Goal: Information Seeking & Learning: Check status

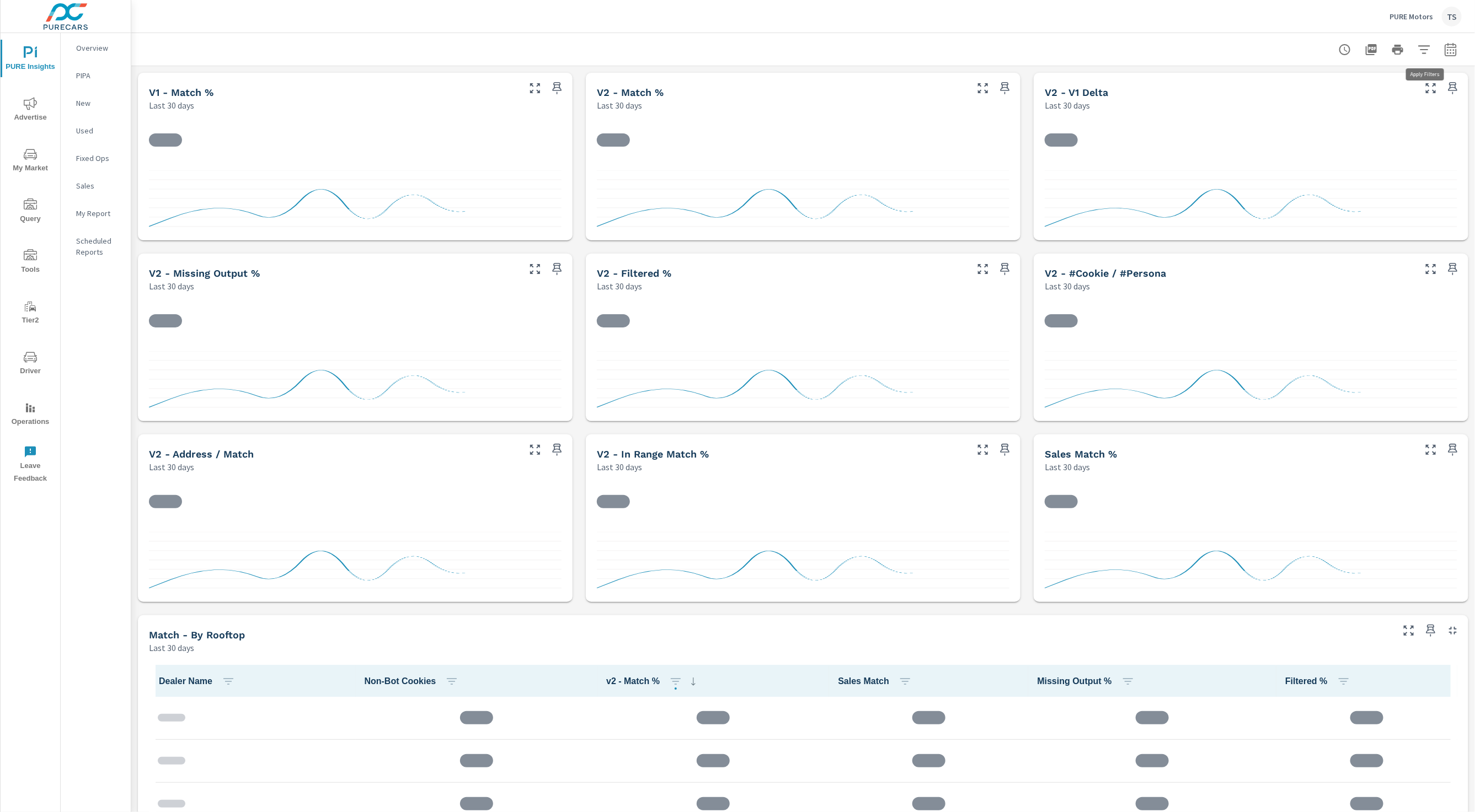
click at [1418, 53] on icon "button" at bounding box center [1424, 49] width 13 height 13
click at [1391, 189] on li "PureIdentityProgram" at bounding box center [1352, 187] width 168 height 28
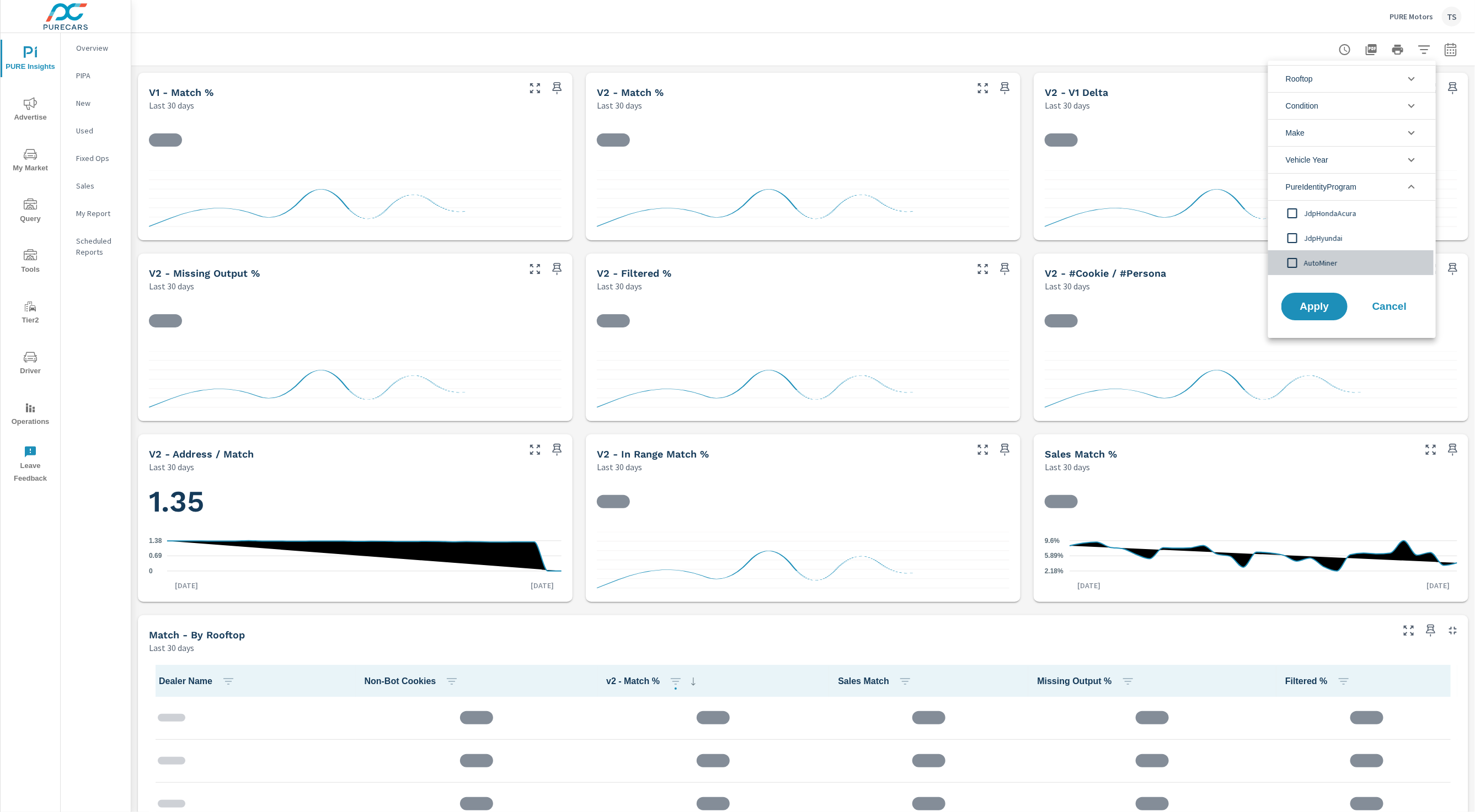
click at [1342, 256] on span "AutoMiner" at bounding box center [1364, 263] width 121 height 13
click at [1324, 302] on span "Apply" at bounding box center [1315, 307] width 45 height 10
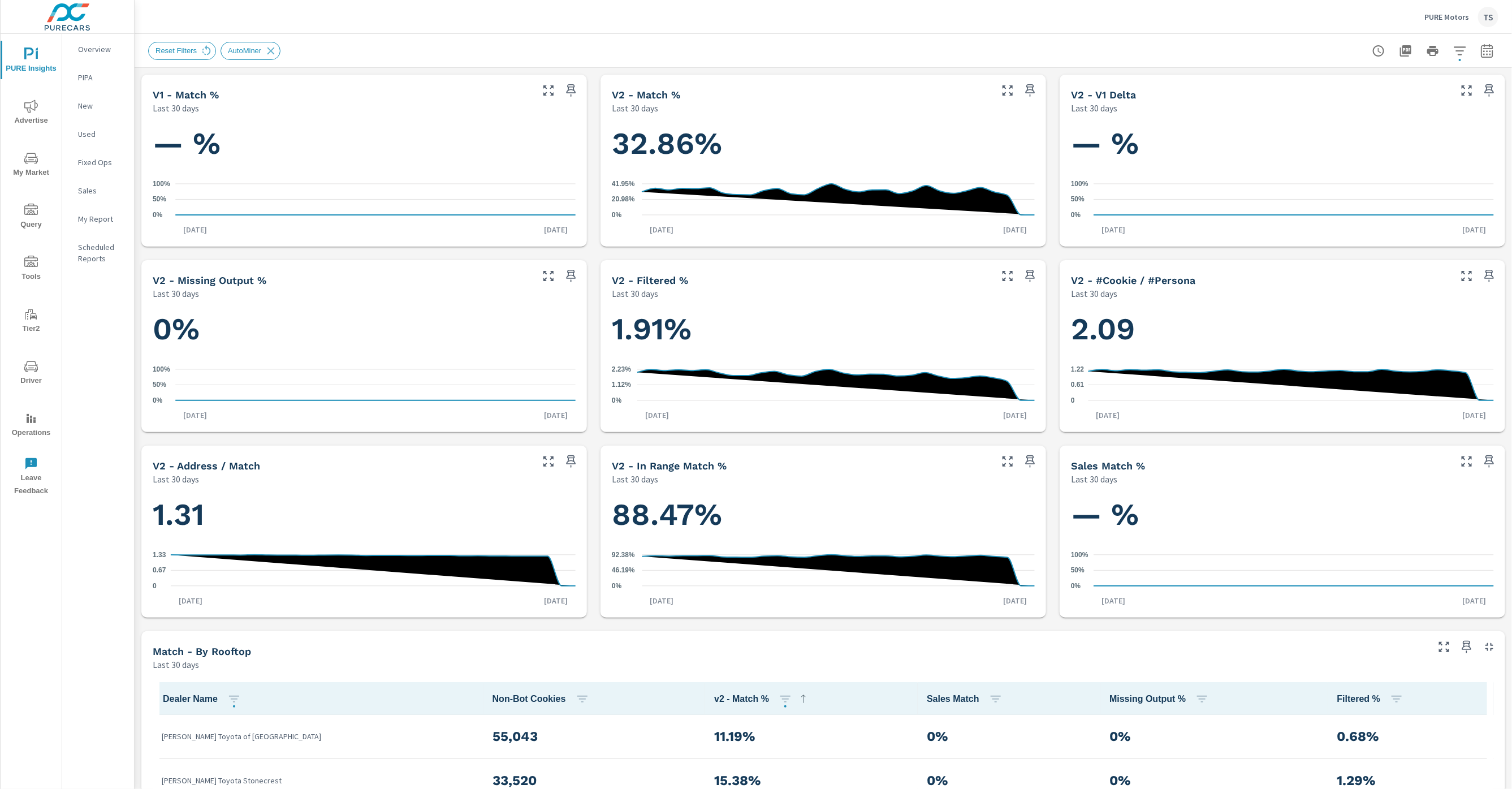
click at [27, 55] on icon "nav menu" at bounding box center [29, 53] width 9 height 12
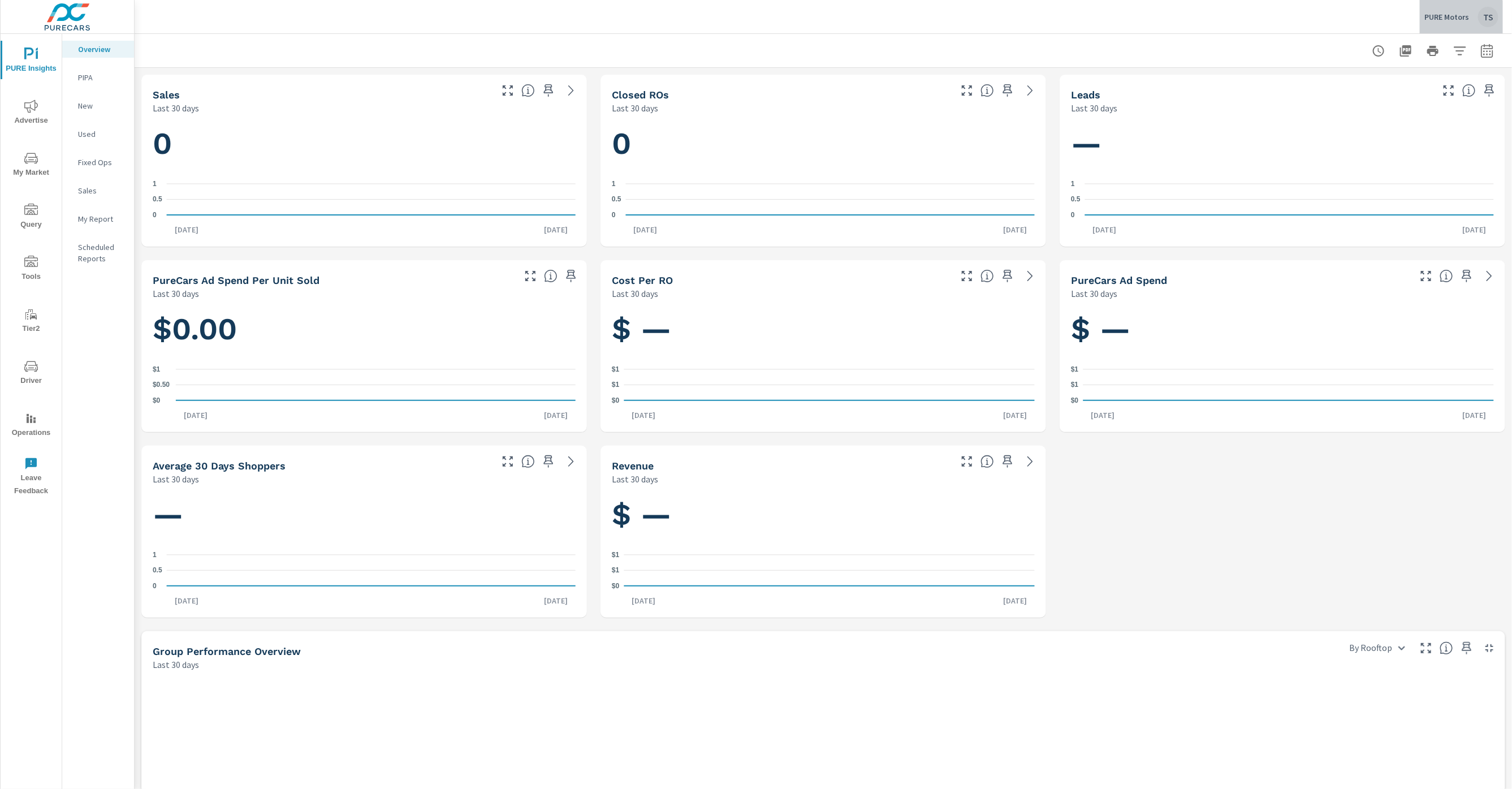
click at [1449, 26] on div "PURE Motors TS" at bounding box center [1462, 17] width 74 height 20
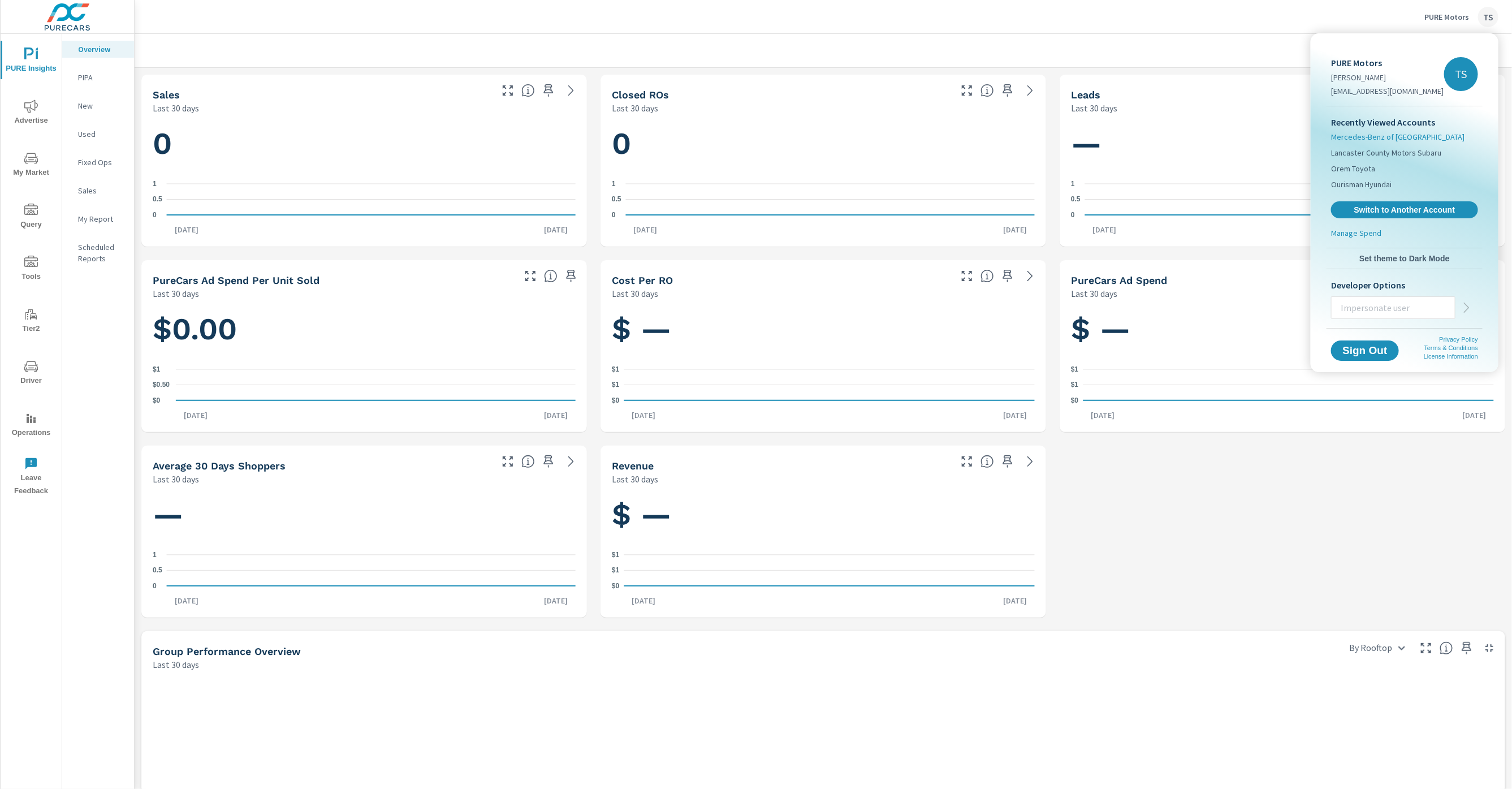
click at [1396, 141] on span "Mercedes-Benz of [GEOGRAPHIC_DATA]" at bounding box center [1397, 137] width 134 height 11
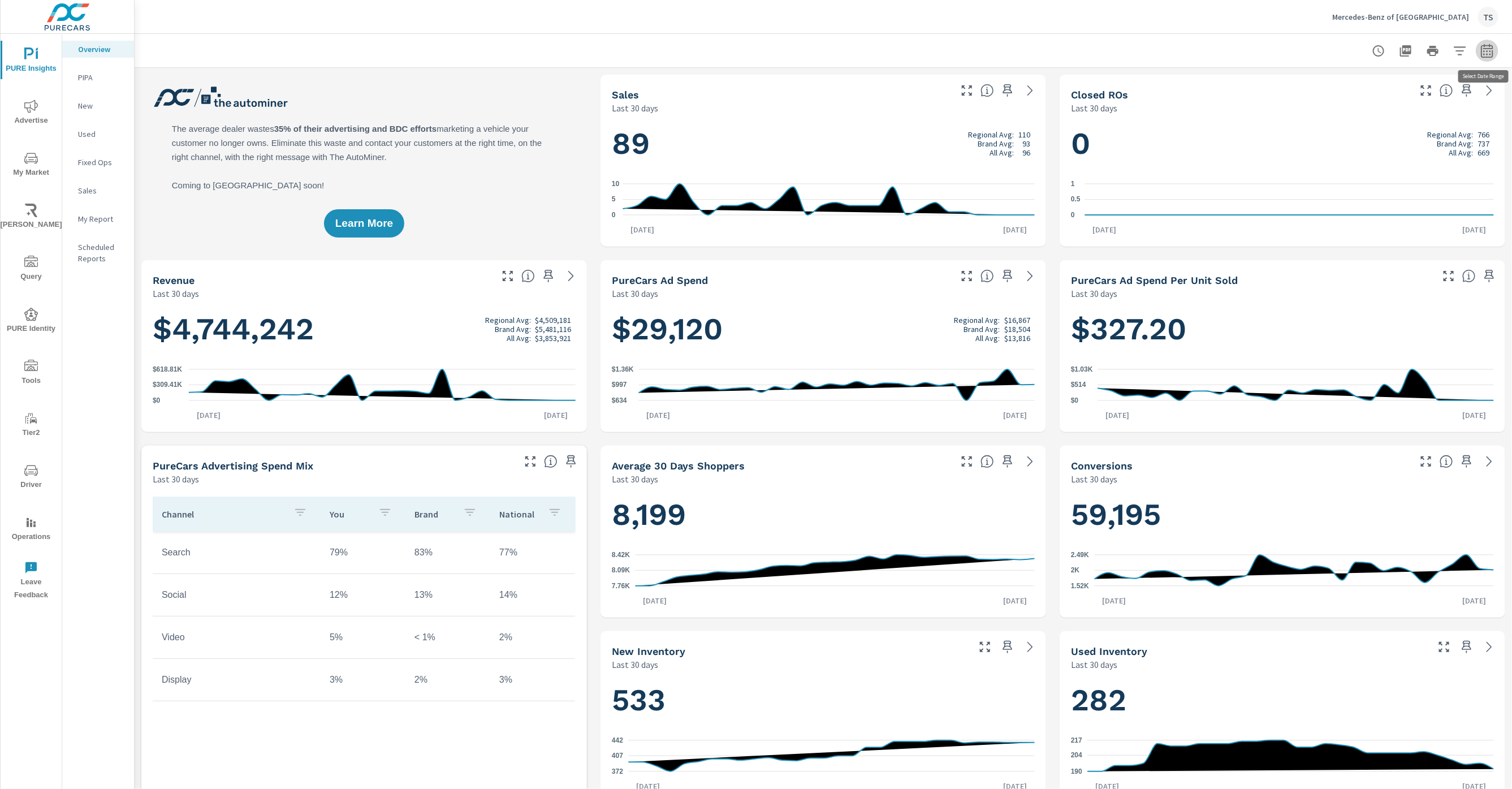
click at [1484, 56] on icon "button" at bounding box center [1487, 50] width 14 height 14
click at [1433, 99] on select "Custom [DATE] Last week Last 7 days Last 14 days Last 30 days Last 45 days Last…" at bounding box center [1397, 99] width 113 height 23
click at [1340, 87] on select "Custom [DATE] Last week Last 7 days Last 14 days Last 30 days Last 45 days Last…" at bounding box center [1397, 99] width 113 height 23
select select "Last month"
click at [1363, 152] on button "Apply" at bounding box center [1372, 160] width 70 height 30
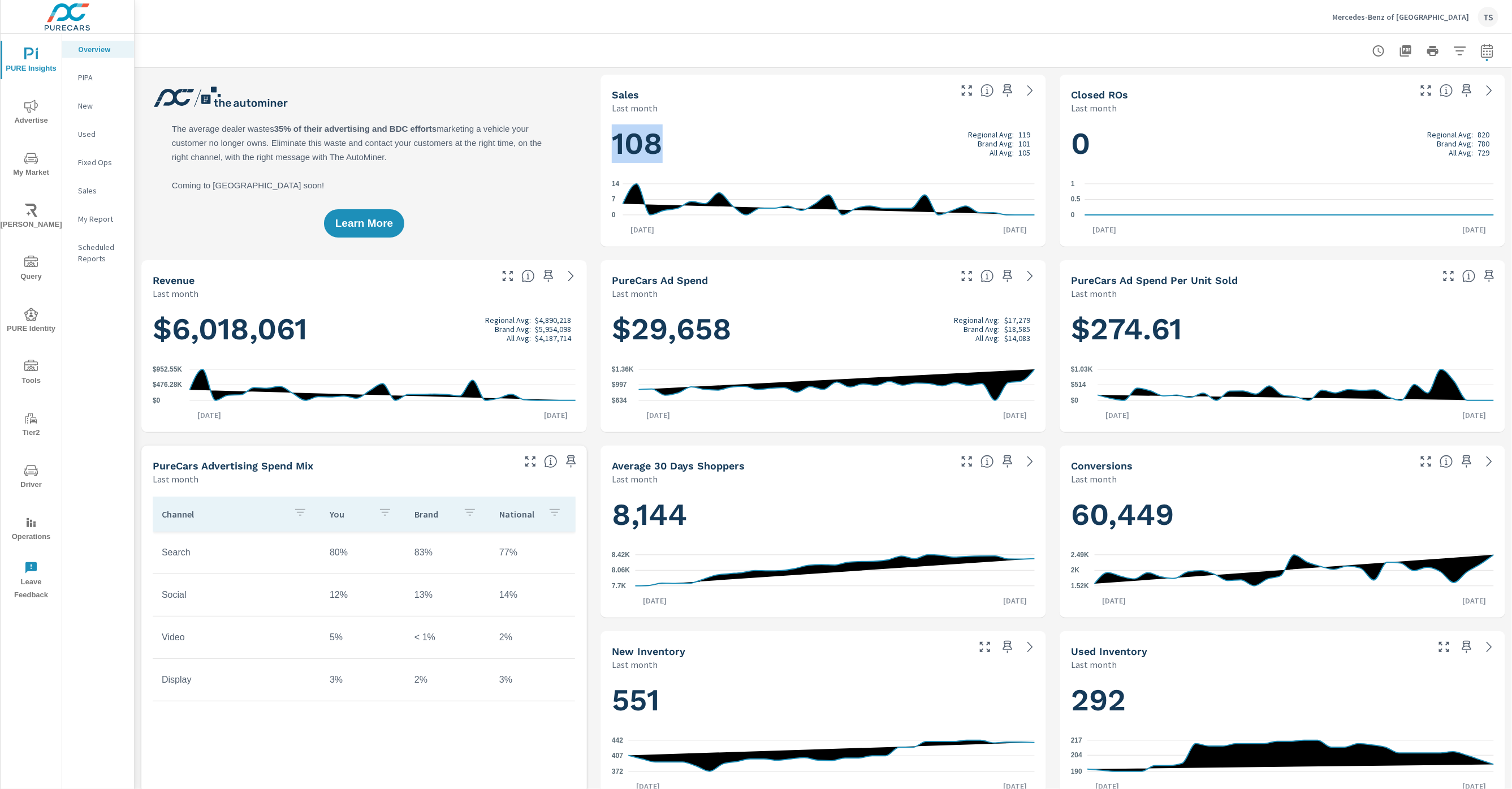
drag, startPoint x: 671, startPoint y: 141, endPoint x: 604, endPoint y: 141, distance: 67.0
click at [605, 141] on div "108 Regional Avg: 119 Brand Avg: 101 All Avg: 105 0 7 [DATE] 1st [DATE]" at bounding box center [823, 180] width 436 height 123
click at [1031, 88] on icon at bounding box center [1030, 90] width 14 height 14
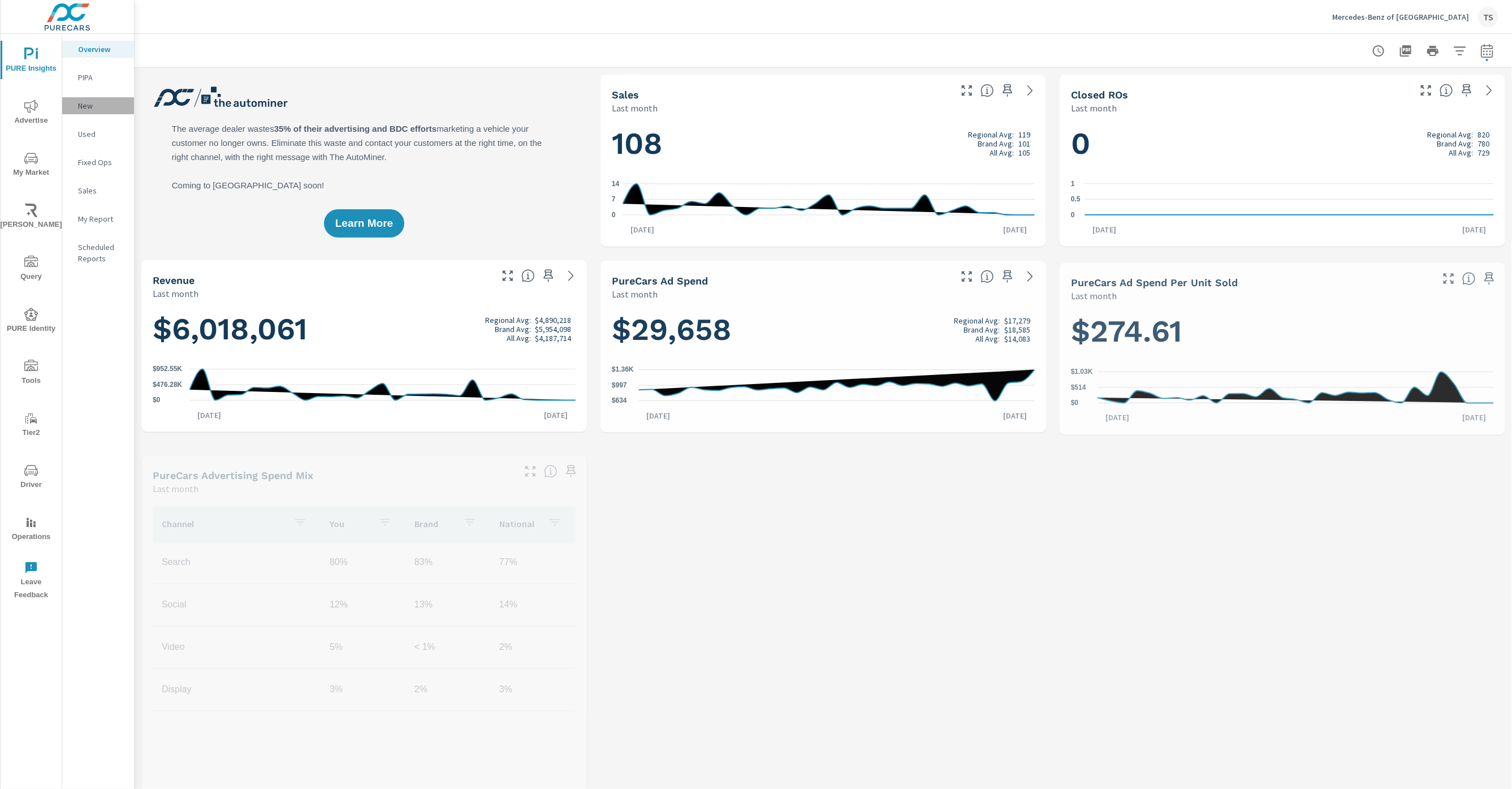
click at [102, 111] on p "New" at bounding box center [101, 106] width 47 height 11
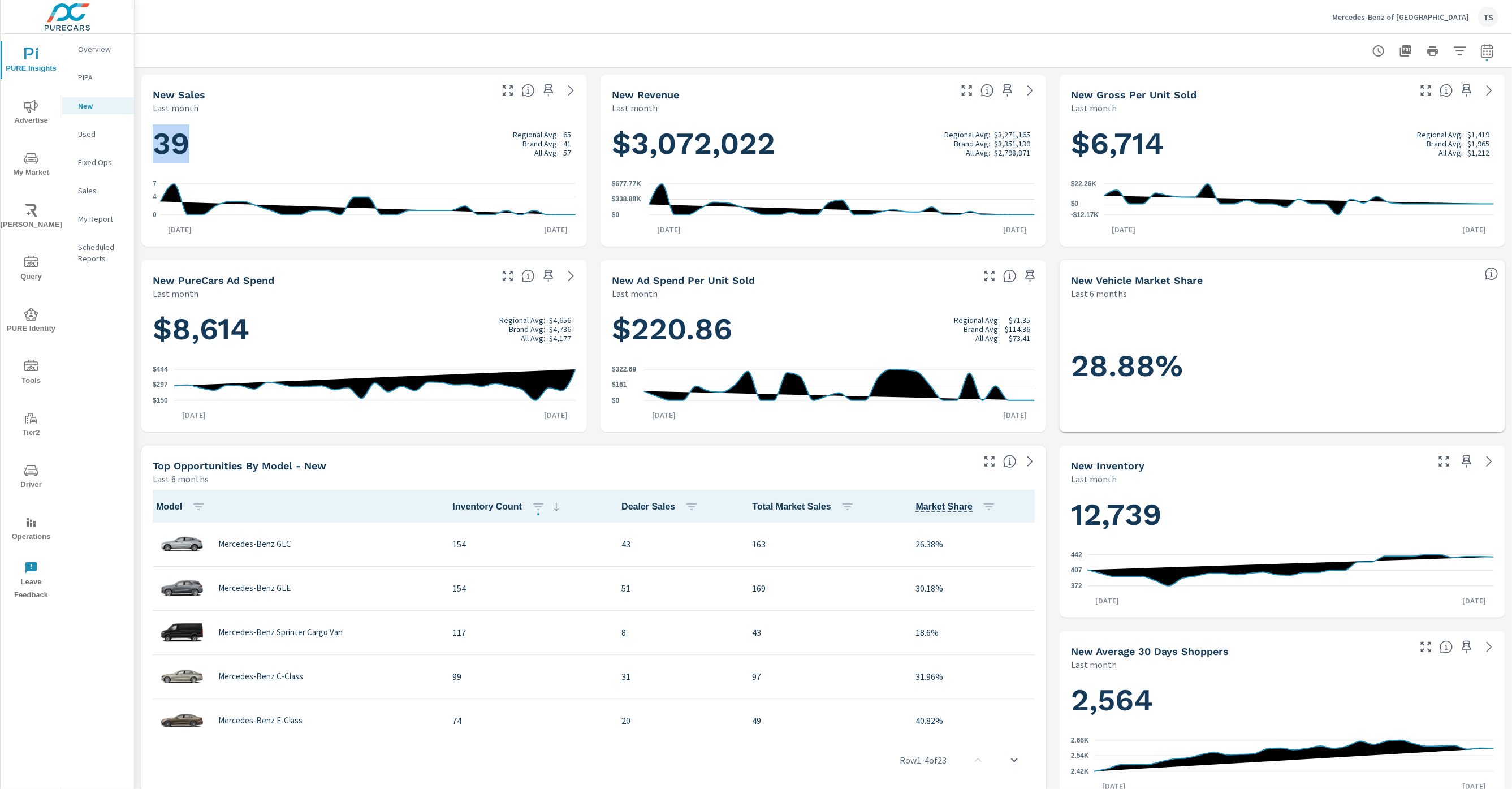
drag, startPoint x: 192, startPoint y: 152, endPoint x: 156, endPoint y: 152, distance: 36.0
click at [156, 152] on h1 "39 Regional Avg: 65 Brand Avg: 41 All Avg: 57" at bounding box center [364, 144] width 423 height 39
click at [72, 132] on div "Used" at bounding box center [98, 134] width 72 height 17
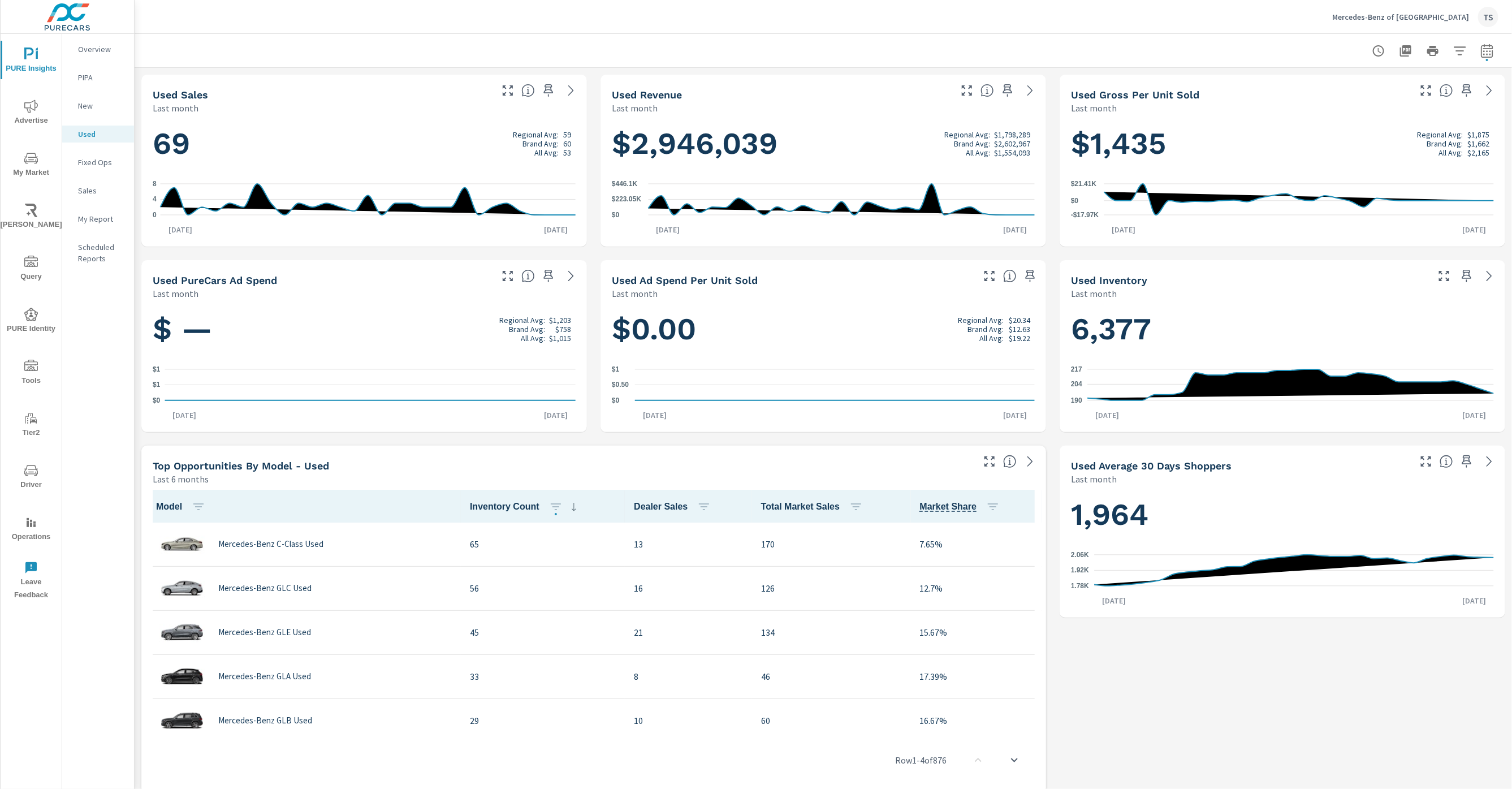
click at [81, 110] on p "New" at bounding box center [101, 106] width 47 height 11
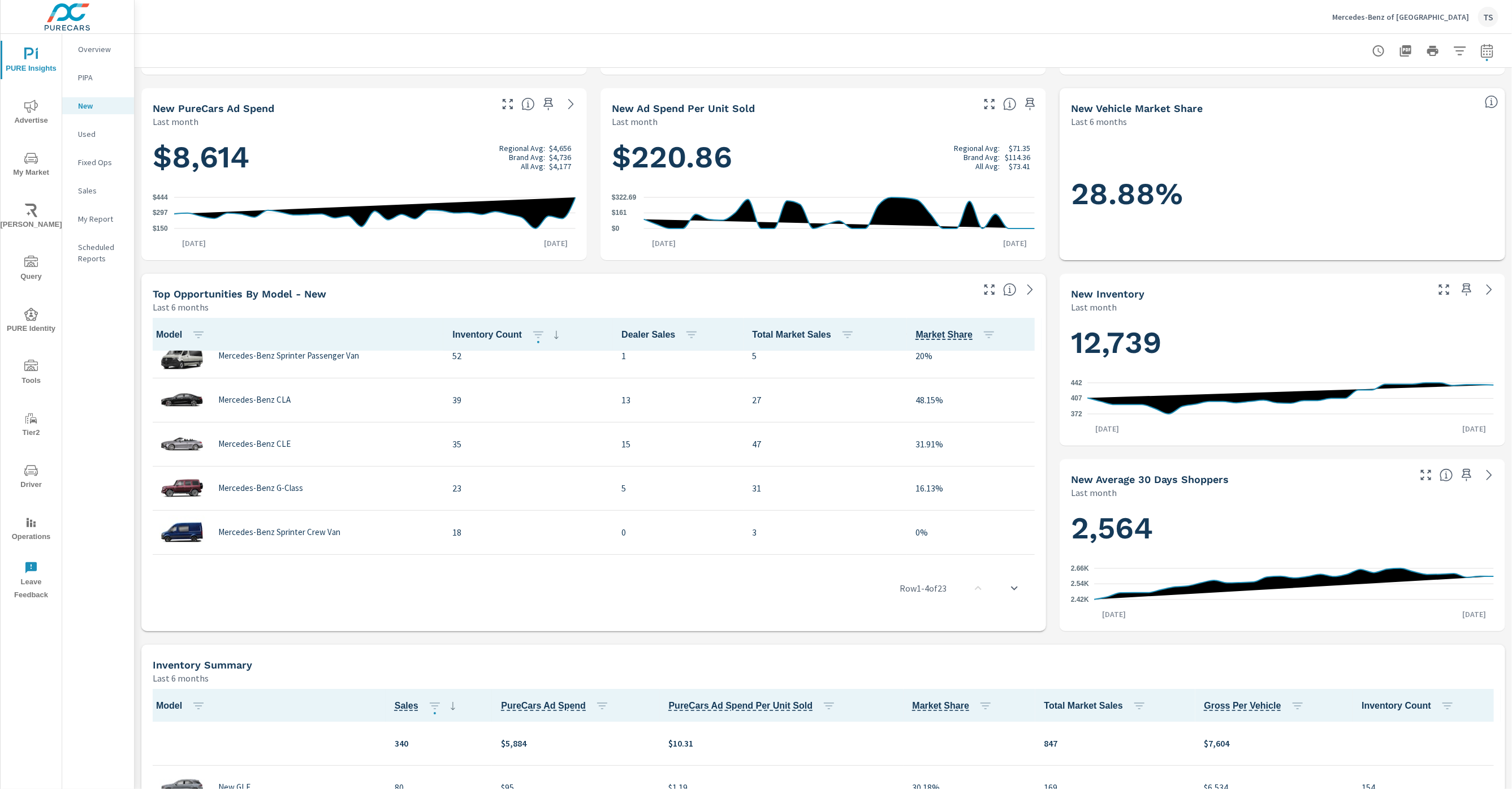
scroll to position [458, 0]
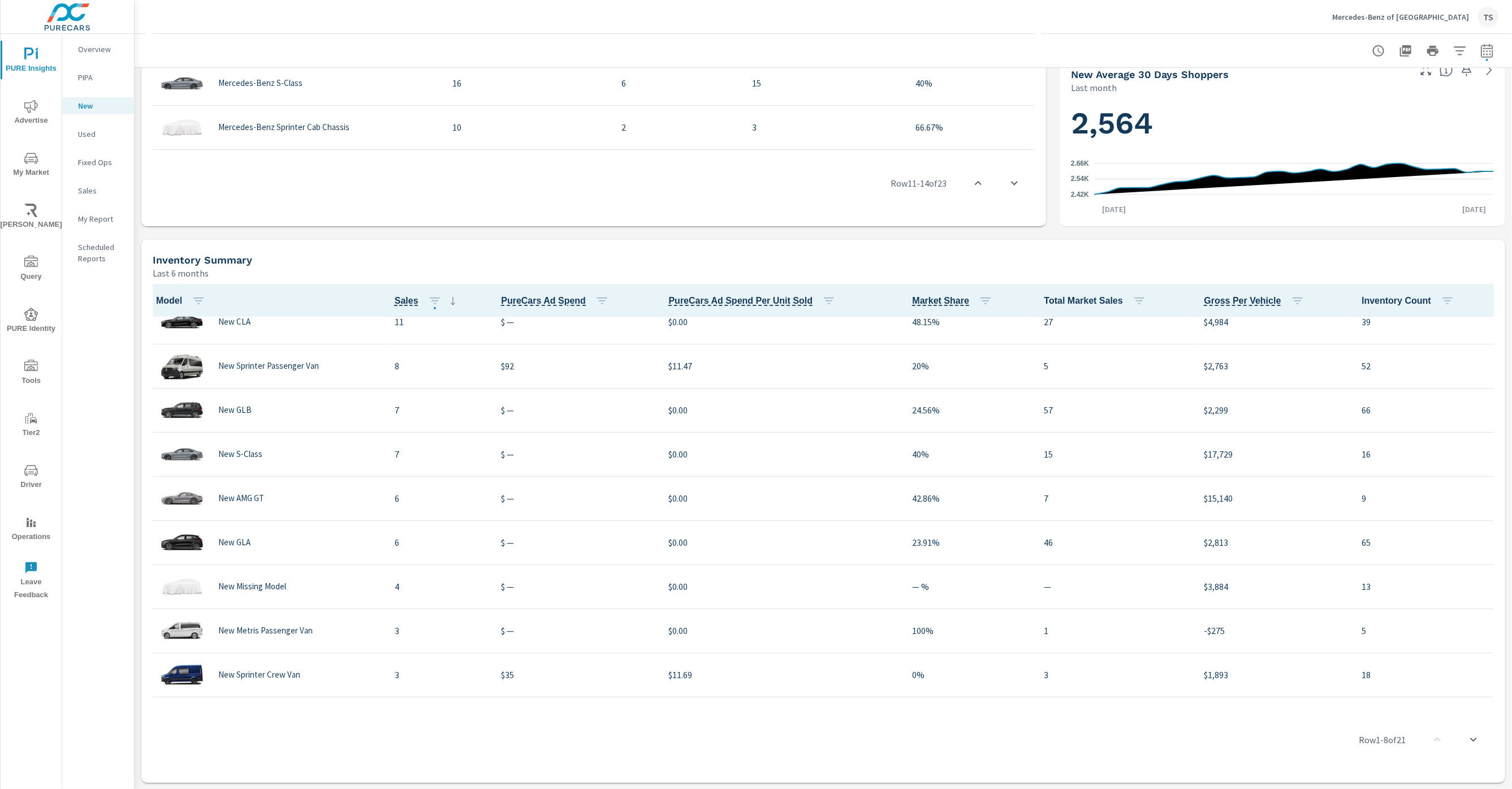
scroll to position [415, 0]
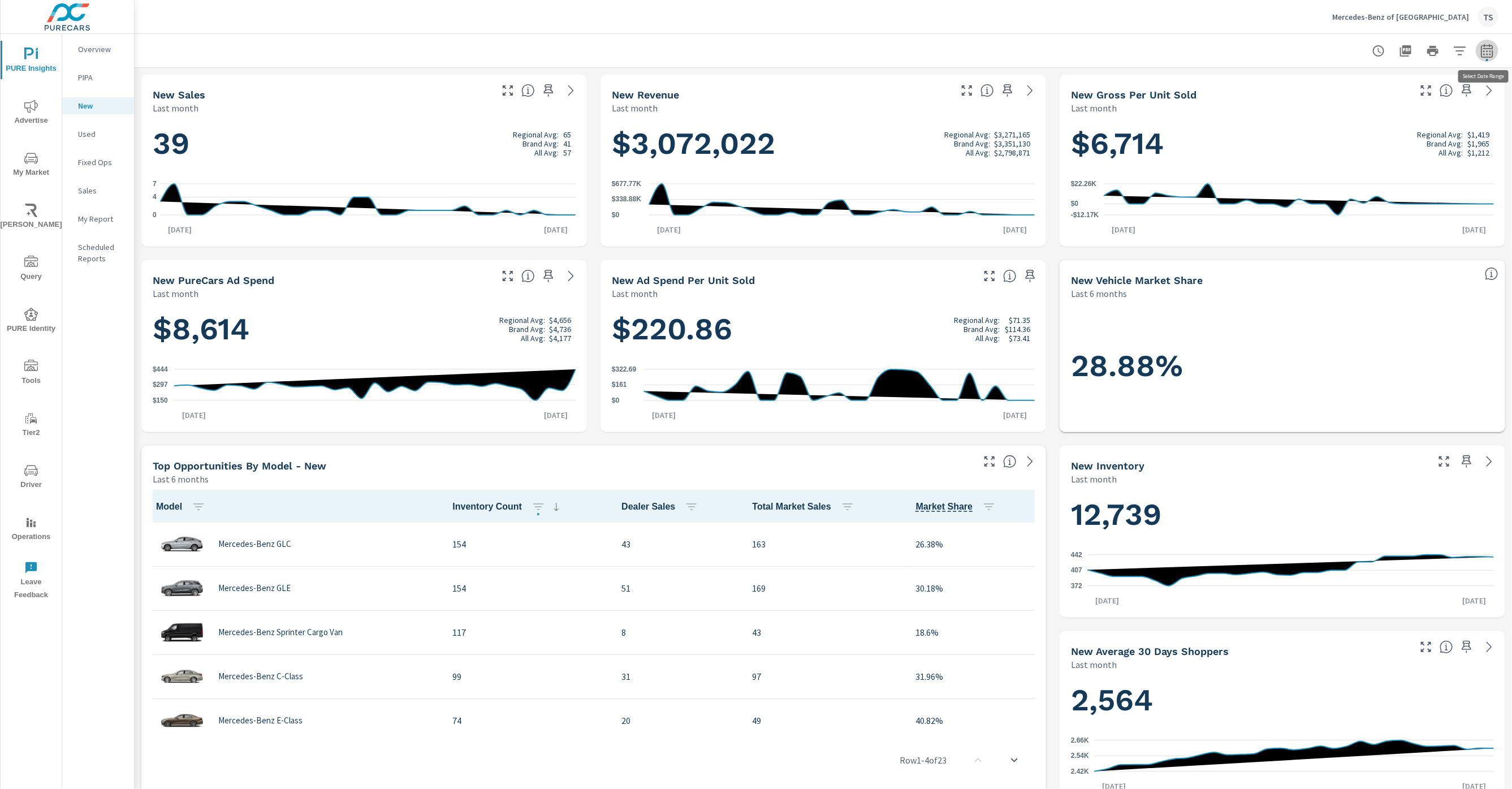
click at [1487, 42] on button "button" at bounding box center [1487, 51] width 23 height 23
select select "Last month"
click at [1390, 104] on select "Custom [DATE] Last week Last 7 days Last 14 days Last 30 days Last 45 days Last…" at bounding box center [1397, 99] width 113 height 23
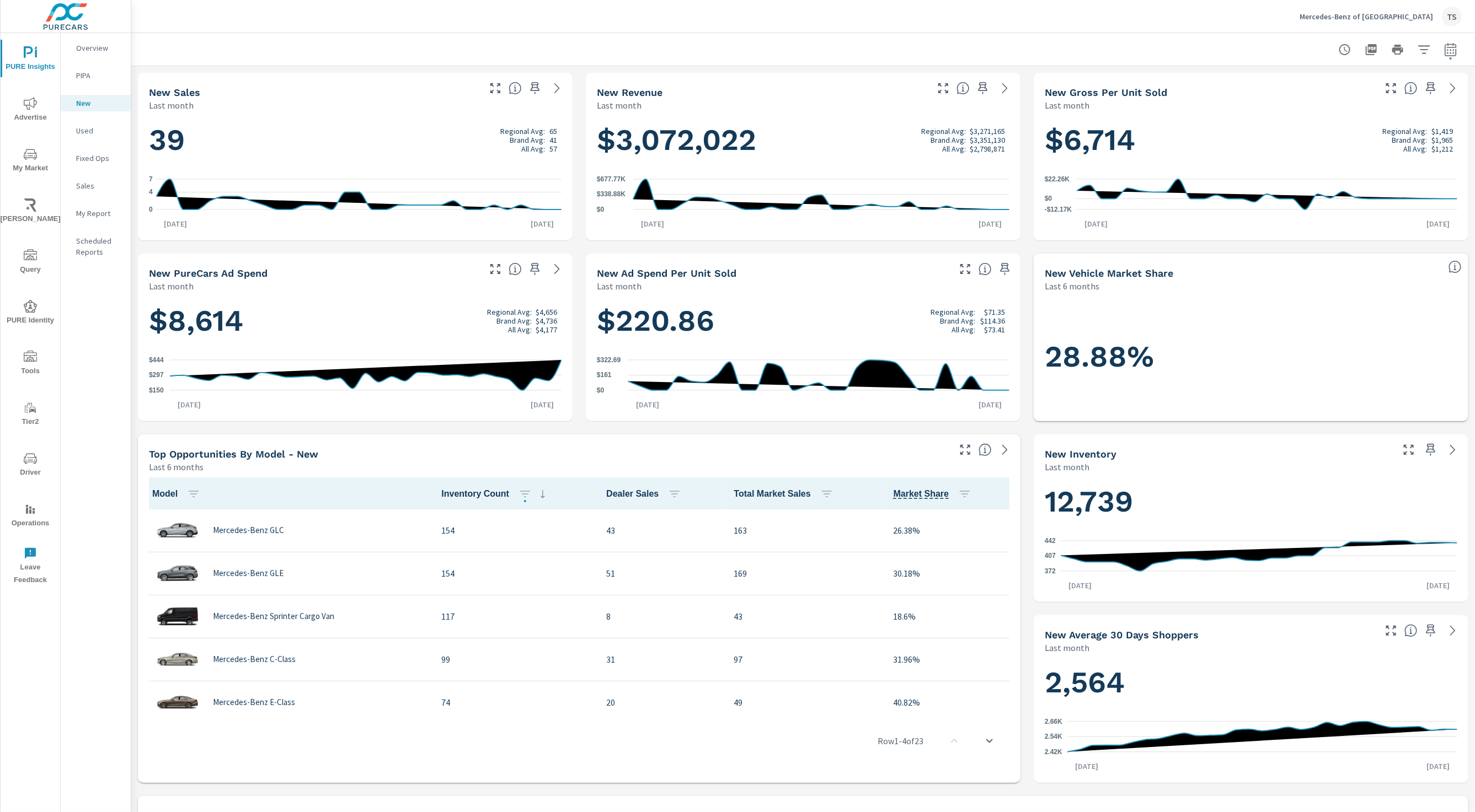
click at [1456, 52] on icon "button" at bounding box center [1451, 49] width 13 height 13
click at [1404, 99] on select "Custom [DATE] Last week Last 7 days Last 14 days Last 30 days Last 45 days Last…" at bounding box center [1363, 96] width 111 height 22
click at [1308, 85] on select "Custom [DATE] Last week Last 7 days Last 14 days Last 30 days Last 45 days Last…" at bounding box center [1363, 96] width 111 height 22
select select "custom"
click at [1339, 202] on span "Apply" at bounding box center [1338, 198] width 45 height 10
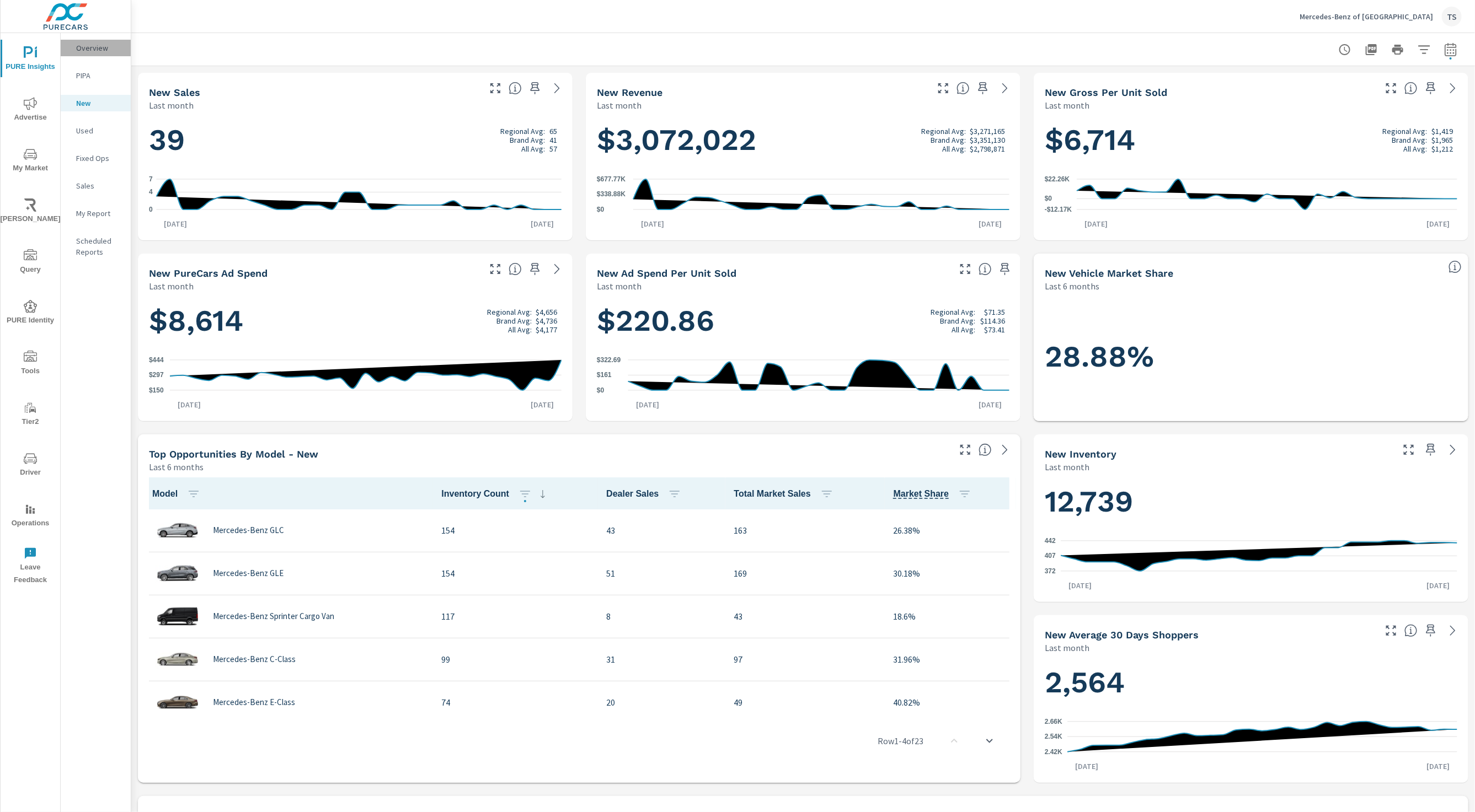
click at [99, 47] on p "Overview" at bounding box center [98, 47] width 46 height 11
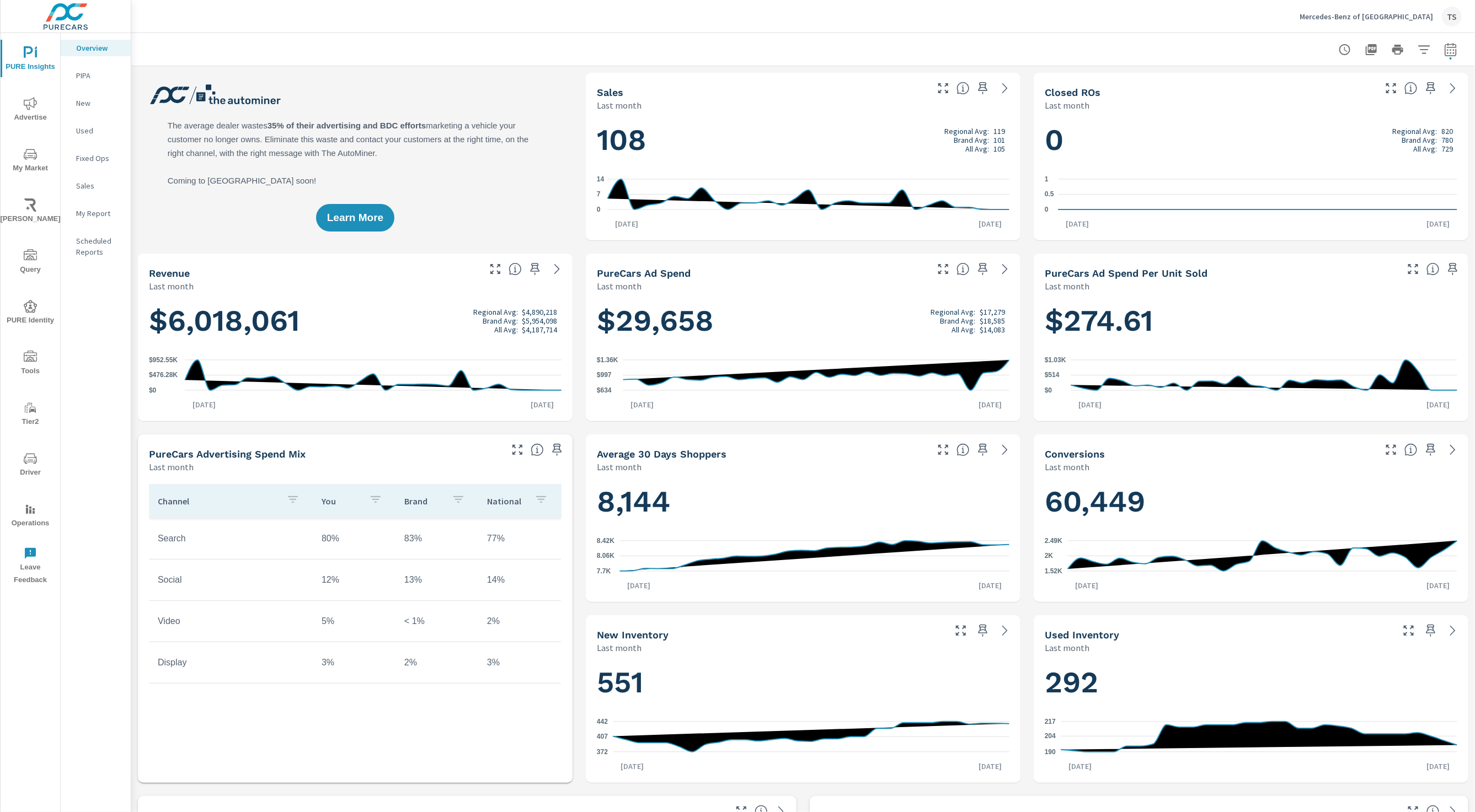
click at [96, 111] on nav "Overview PIPA New Used Fixed Ops Sales My Report Scheduled Reports" at bounding box center [96, 154] width 70 height 243
click at [85, 105] on p "New" at bounding box center [98, 103] width 46 height 11
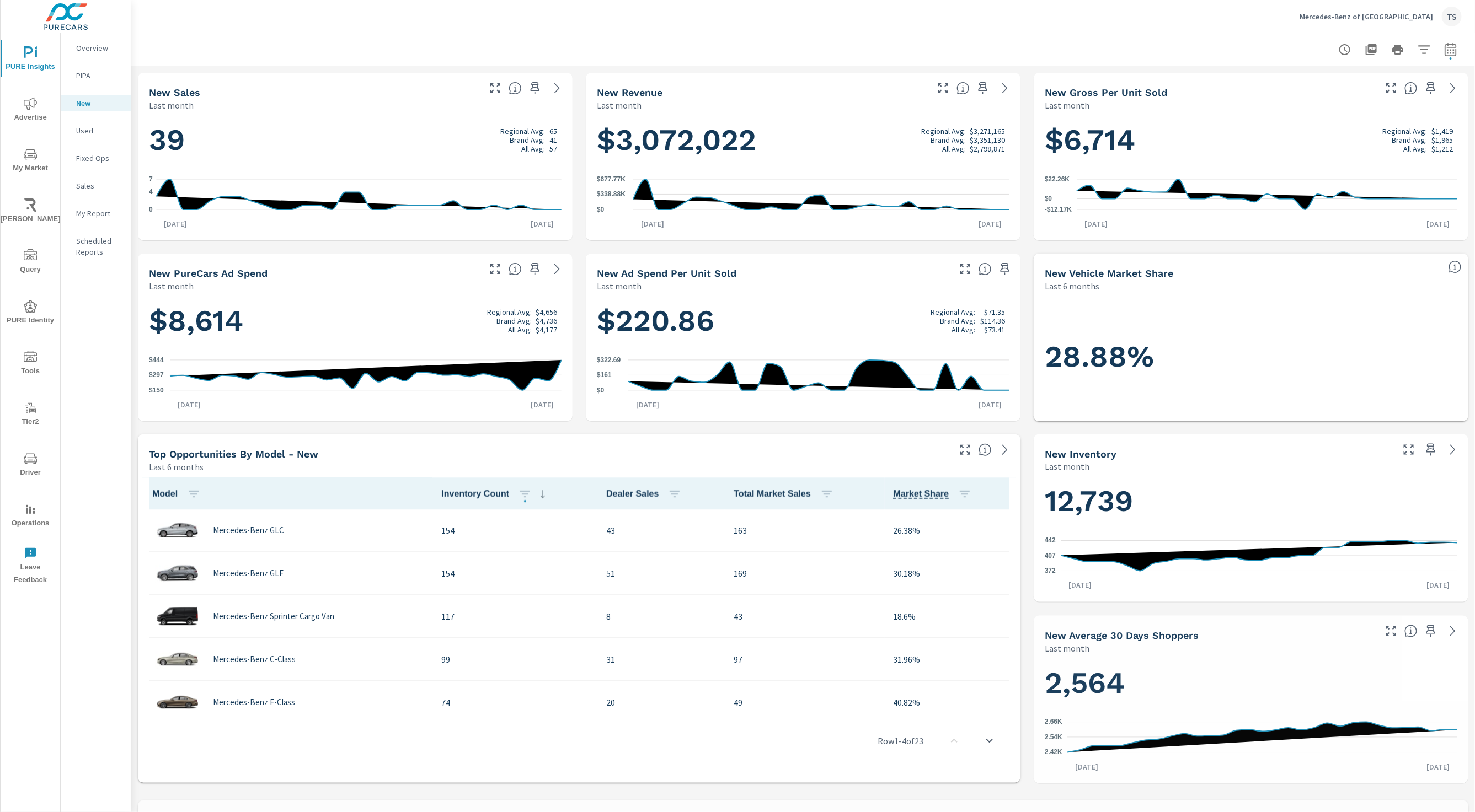
click at [81, 137] on div "Used" at bounding box center [96, 130] width 70 height 17
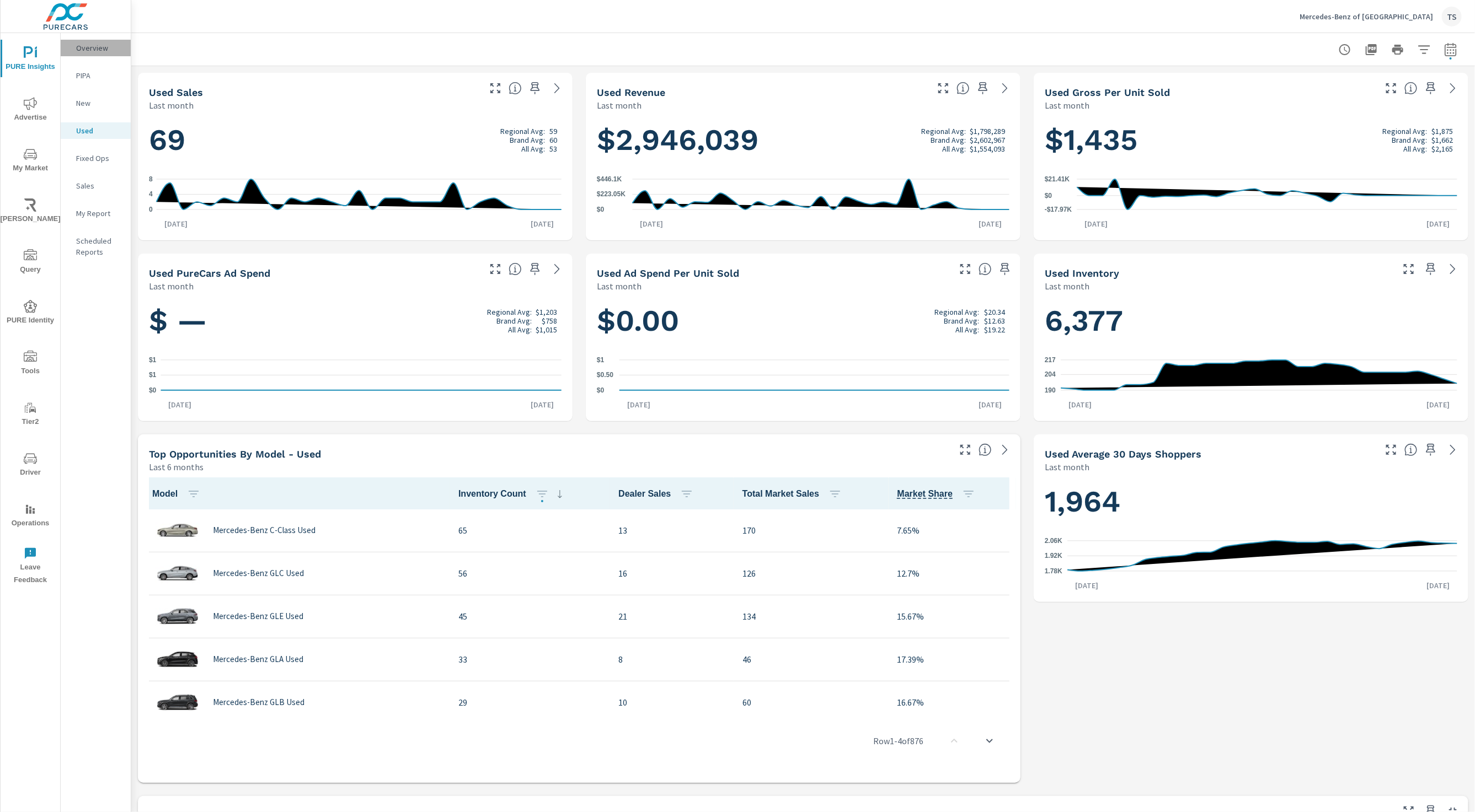
click at [123, 49] on div "Overview" at bounding box center [96, 48] width 70 height 17
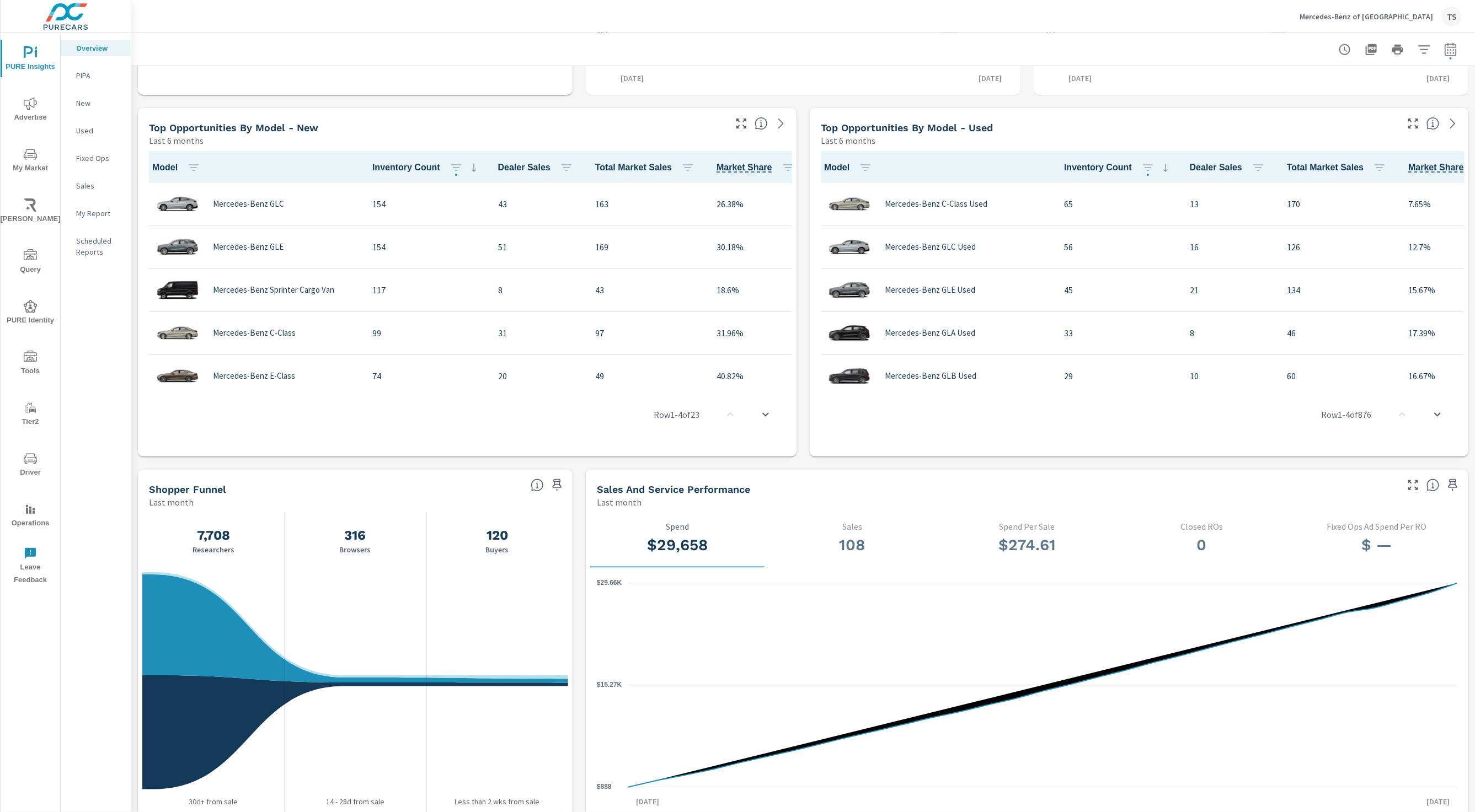
scroll to position [739, 0]
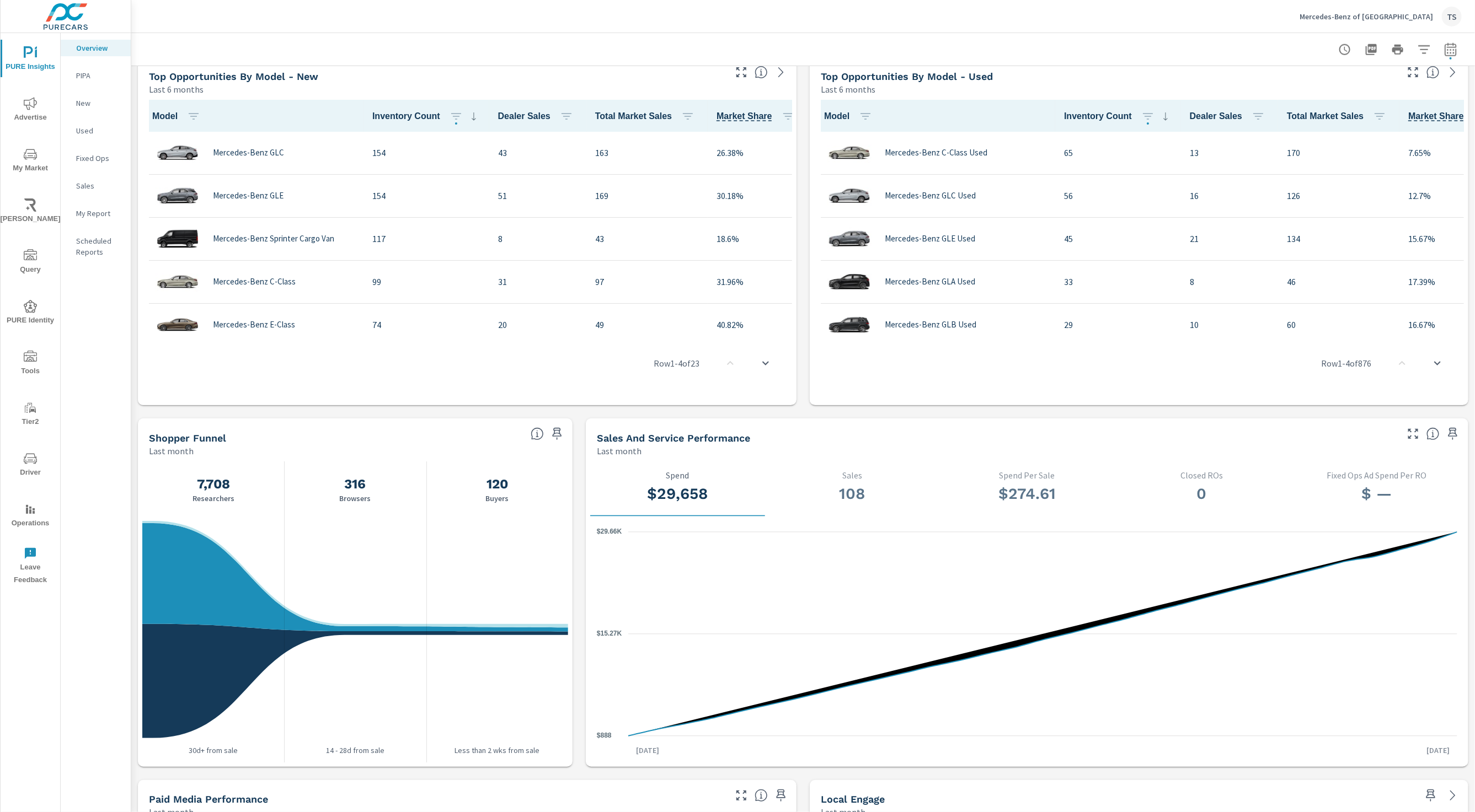
click at [115, 49] on p "Overview" at bounding box center [98, 47] width 46 height 11
click at [1451, 17] on div "TS" at bounding box center [1452, 16] width 20 height 20
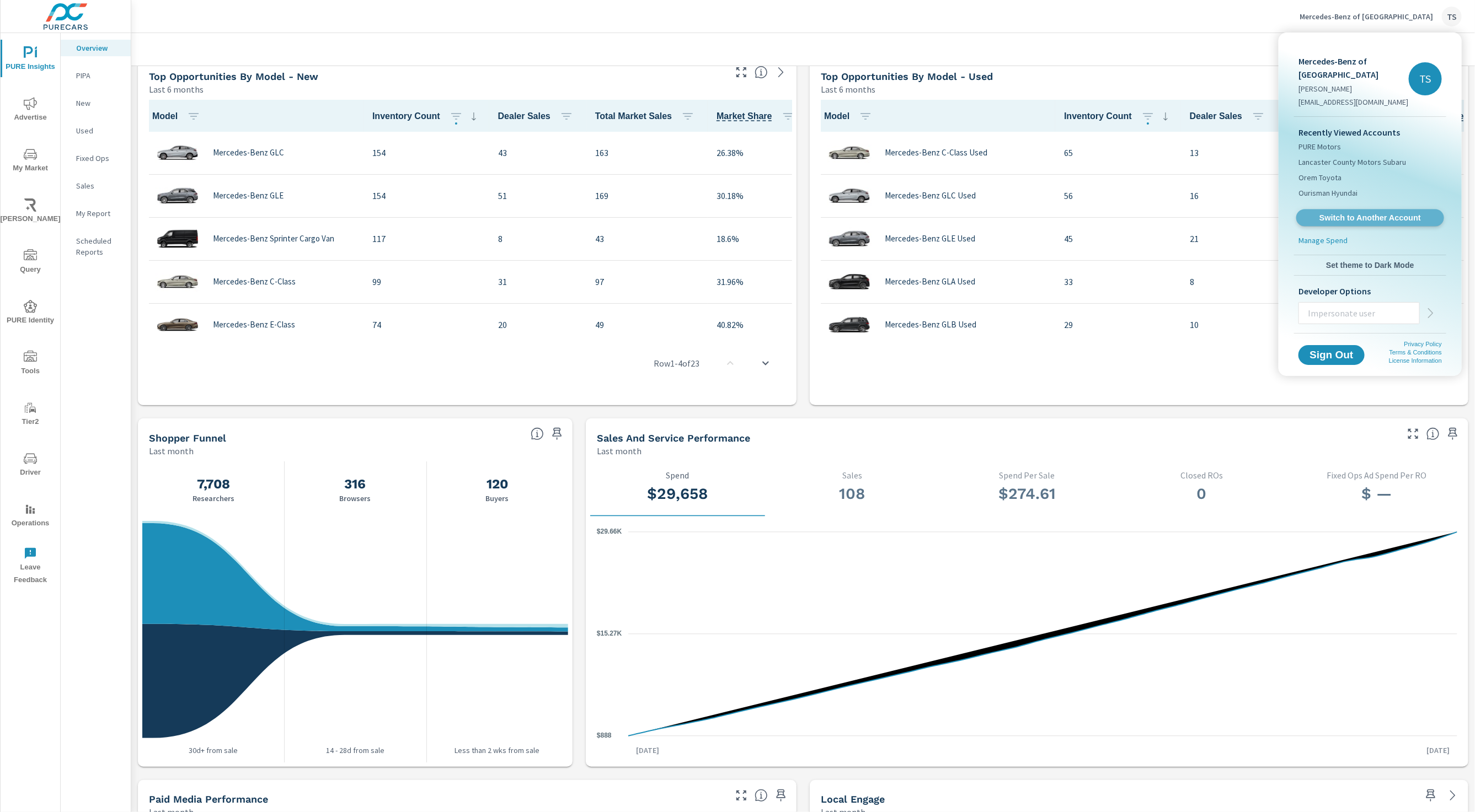
click at [1377, 218] on span "Switch to Another Account" at bounding box center [1370, 218] width 135 height 10
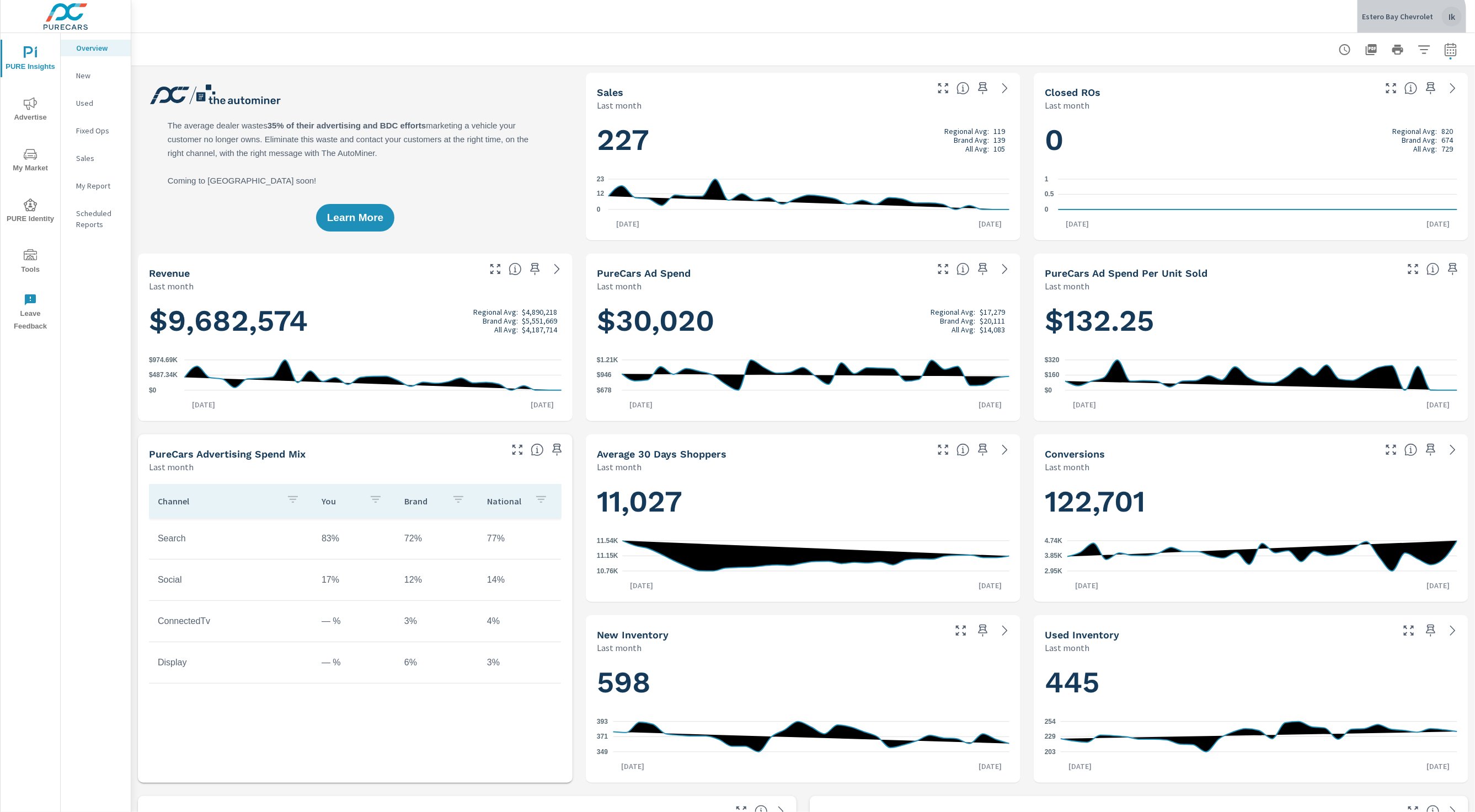
click at [1385, 23] on div "Estero Bay Chevrolet Ik" at bounding box center [1412, 16] width 100 height 20
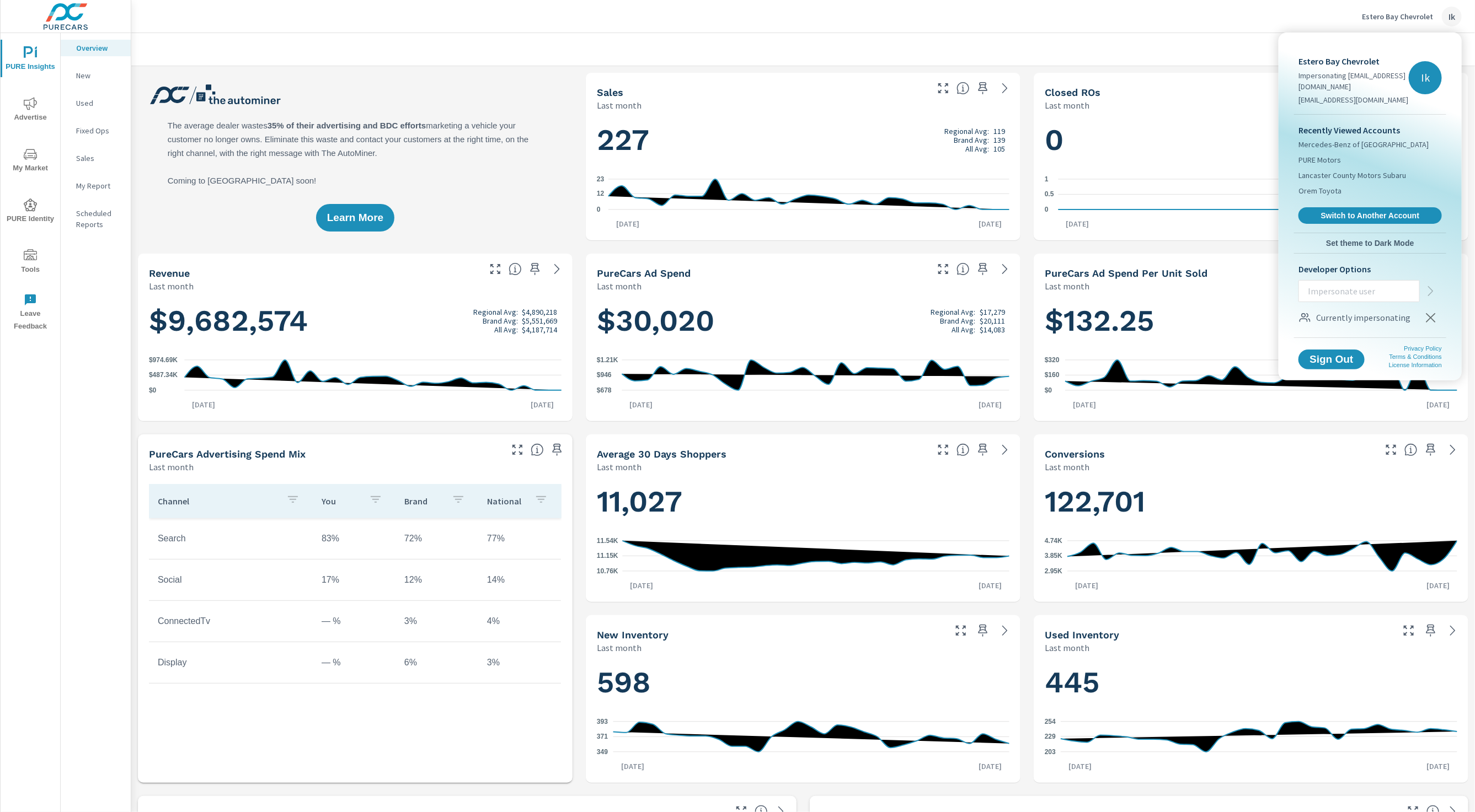
drag, startPoint x: 1438, startPoint y: 329, endPoint x: 1436, endPoint y: 320, distance: 9.2
click at [1438, 328] on div "Developer Options Currently impersonating" at bounding box center [1370, 295] width 152 height 84
drag, startPoint x: 1436, startPoint y: 320, endPoint x: 1291, endPoint y: 258, distance: 157.7
click at [1436, 320] on icon "button" at bounding box center [1431, 317] width 13 height 13
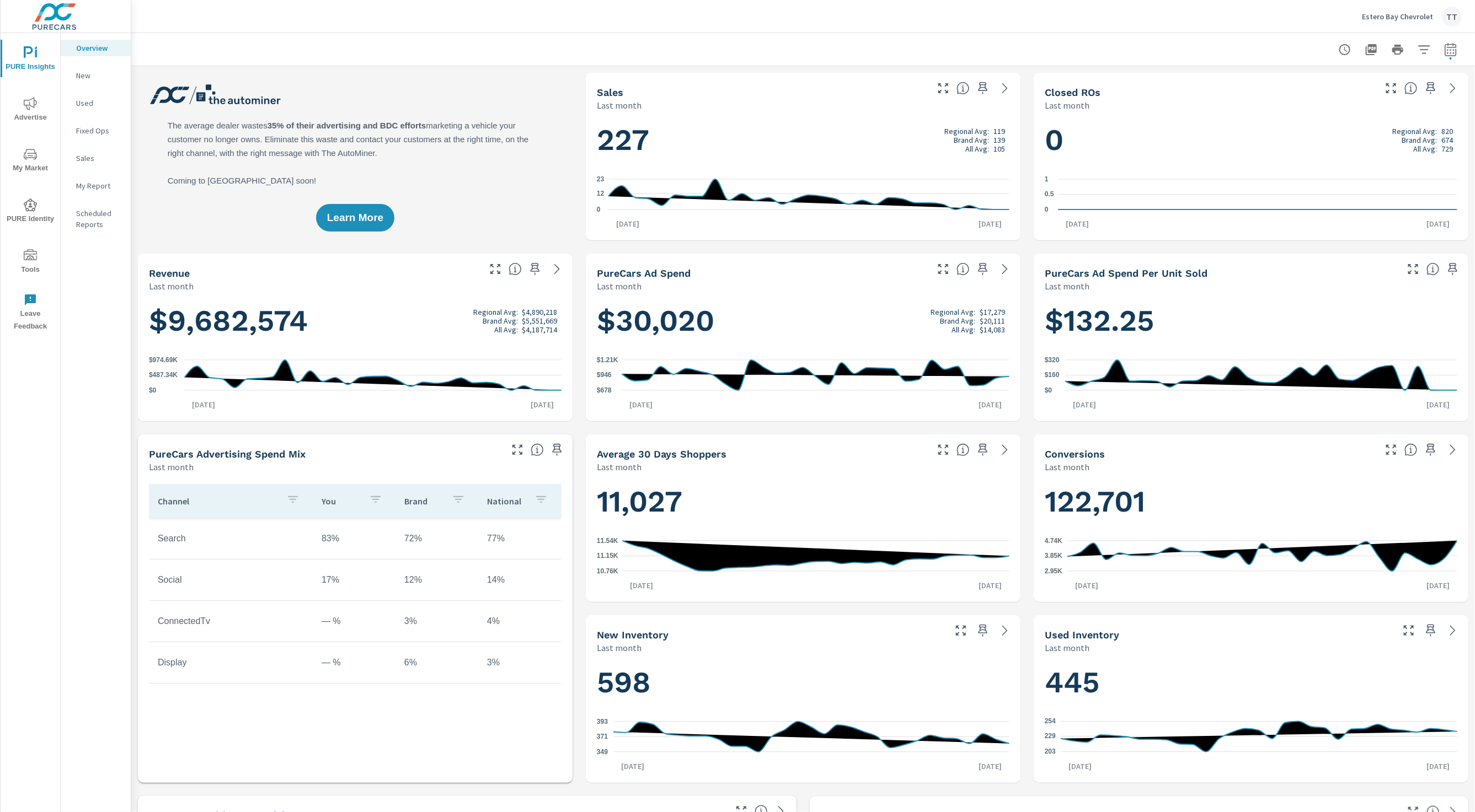
click at [1454, 21] on div "TT" at bounding box center [1452, 16] width 20 height 20
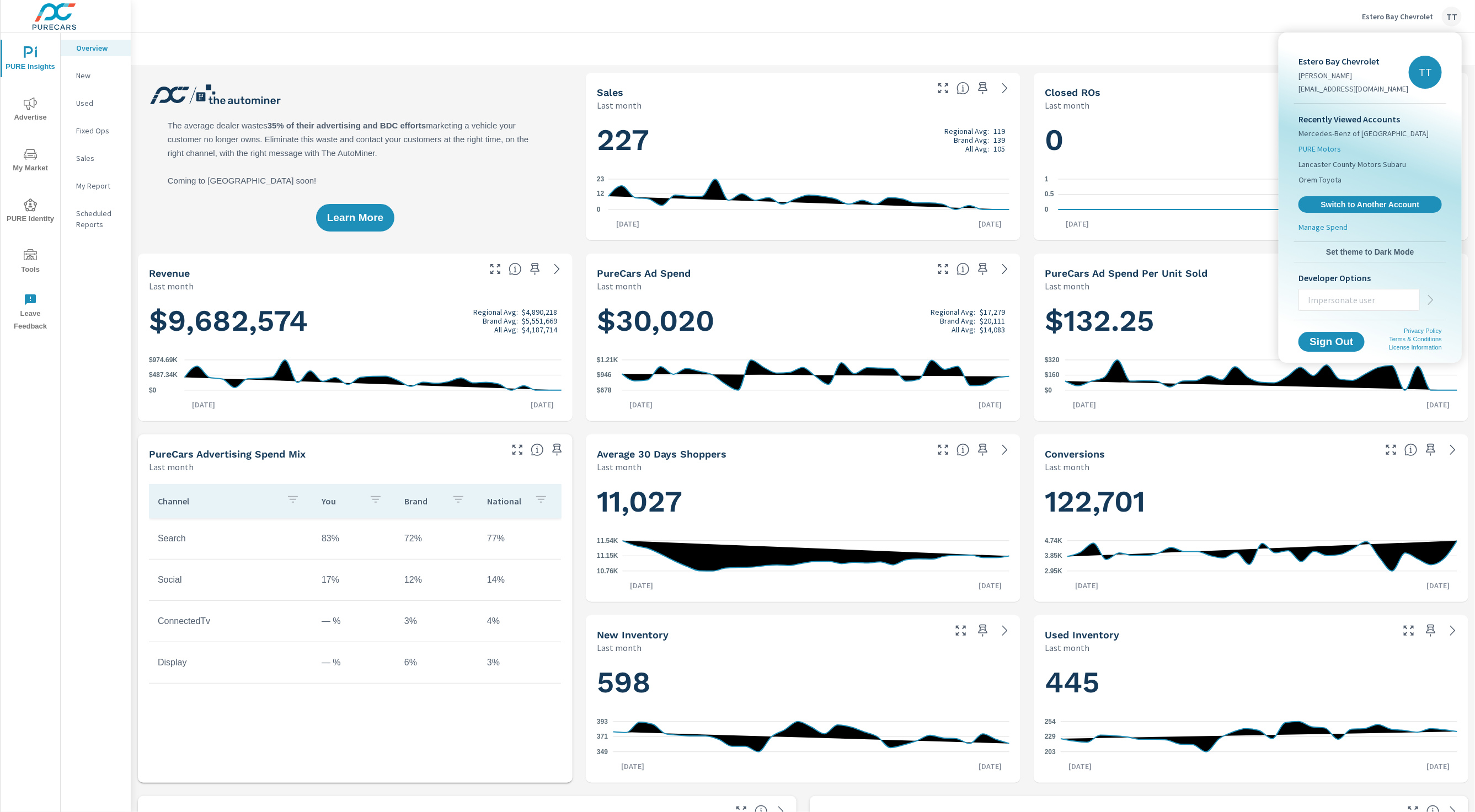
click at [1368, 142] on li "PURE Motors" at bounding box center [1370, 149] width 144 height 16
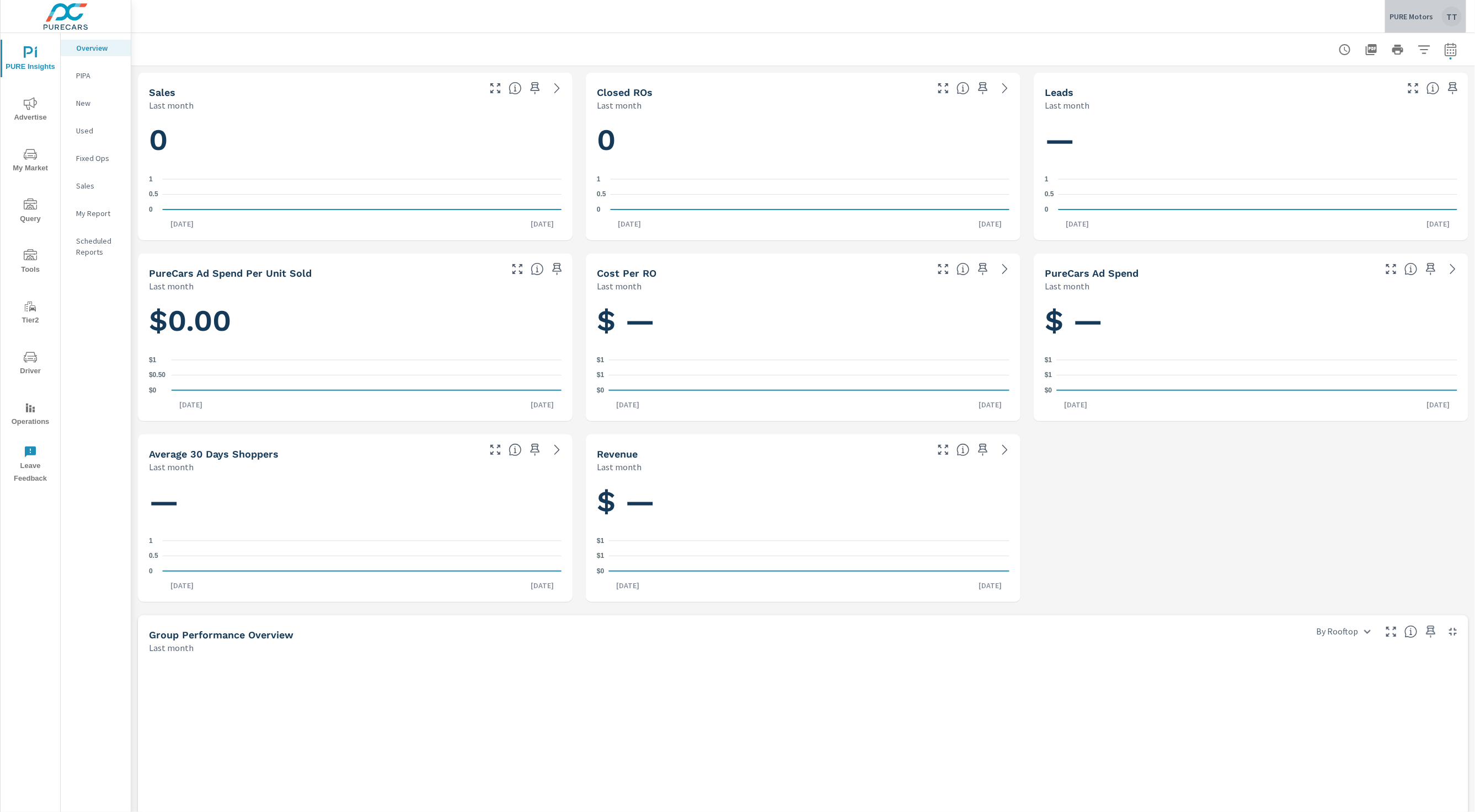
click at [1411, 16] on p "PURE Motors" at bounding box center [1411, 16] width 43 height 10
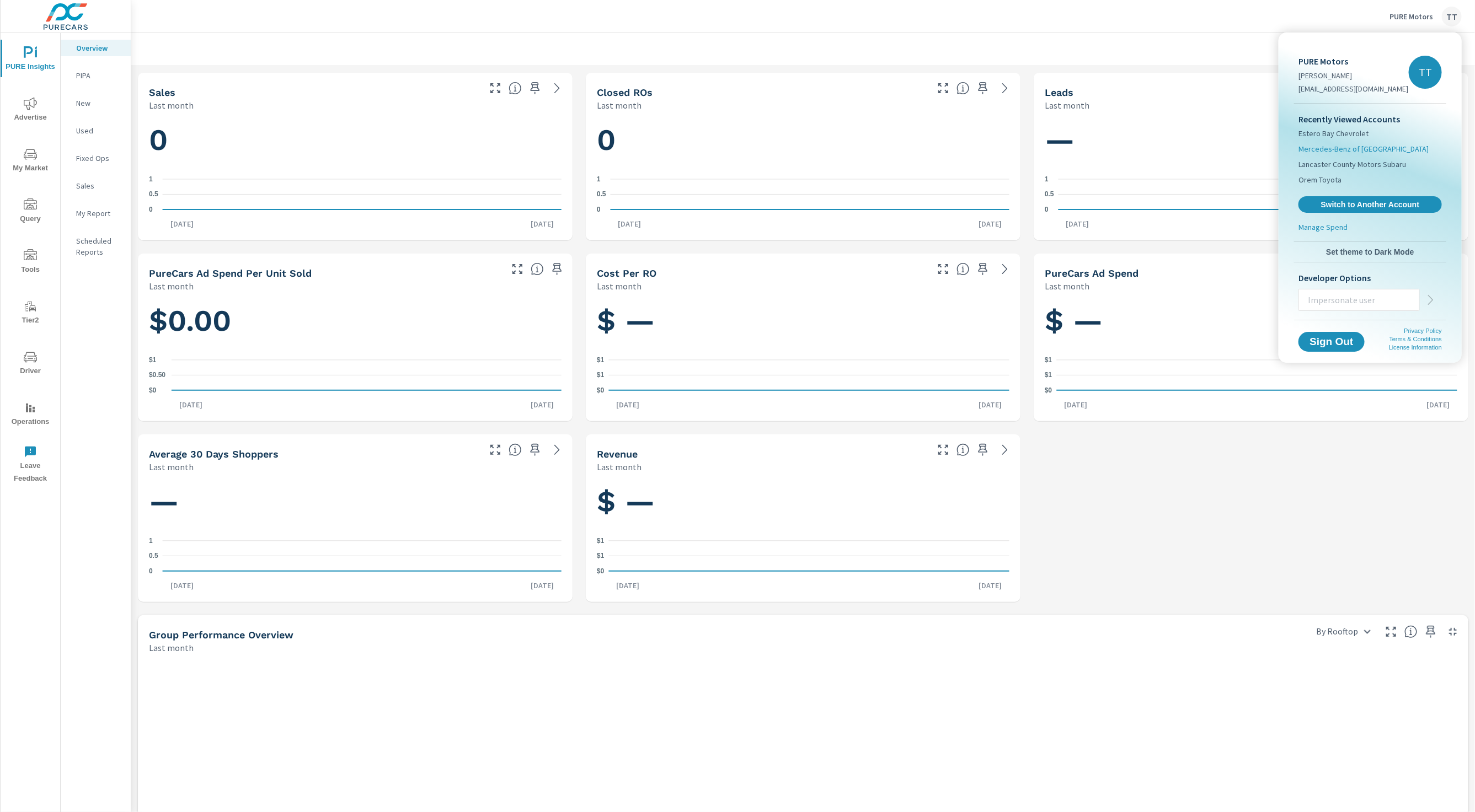
click at [1378, 147] on span "Mercedes-Benz of [GEOGRAPHIC_DATA]" at bounding box center [1363, 149] width 130 height 11
